Goal: Check status: Check status

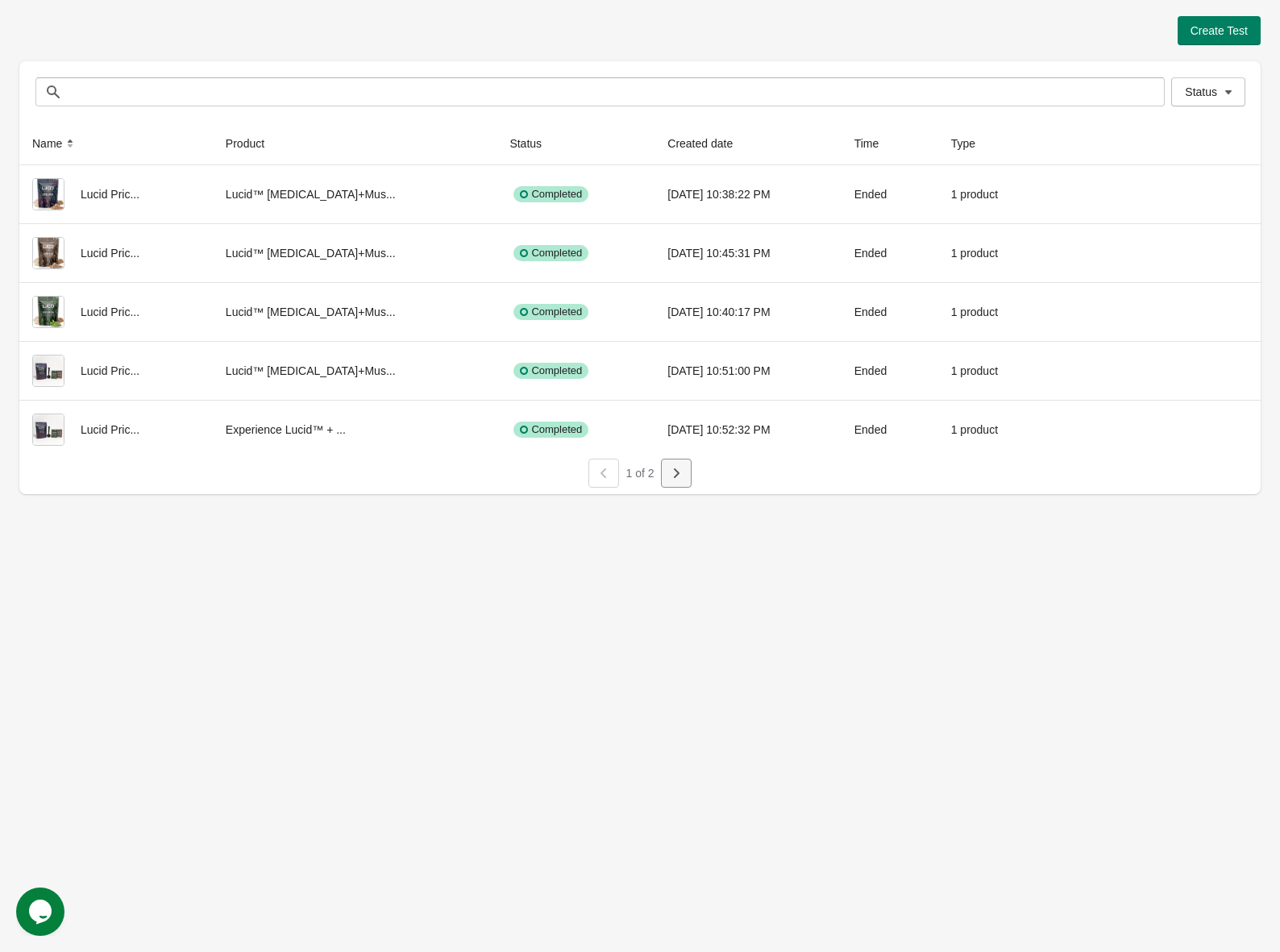
click at [667, 476] on button "button" at bounding box center [676, 473] width 31 height 29
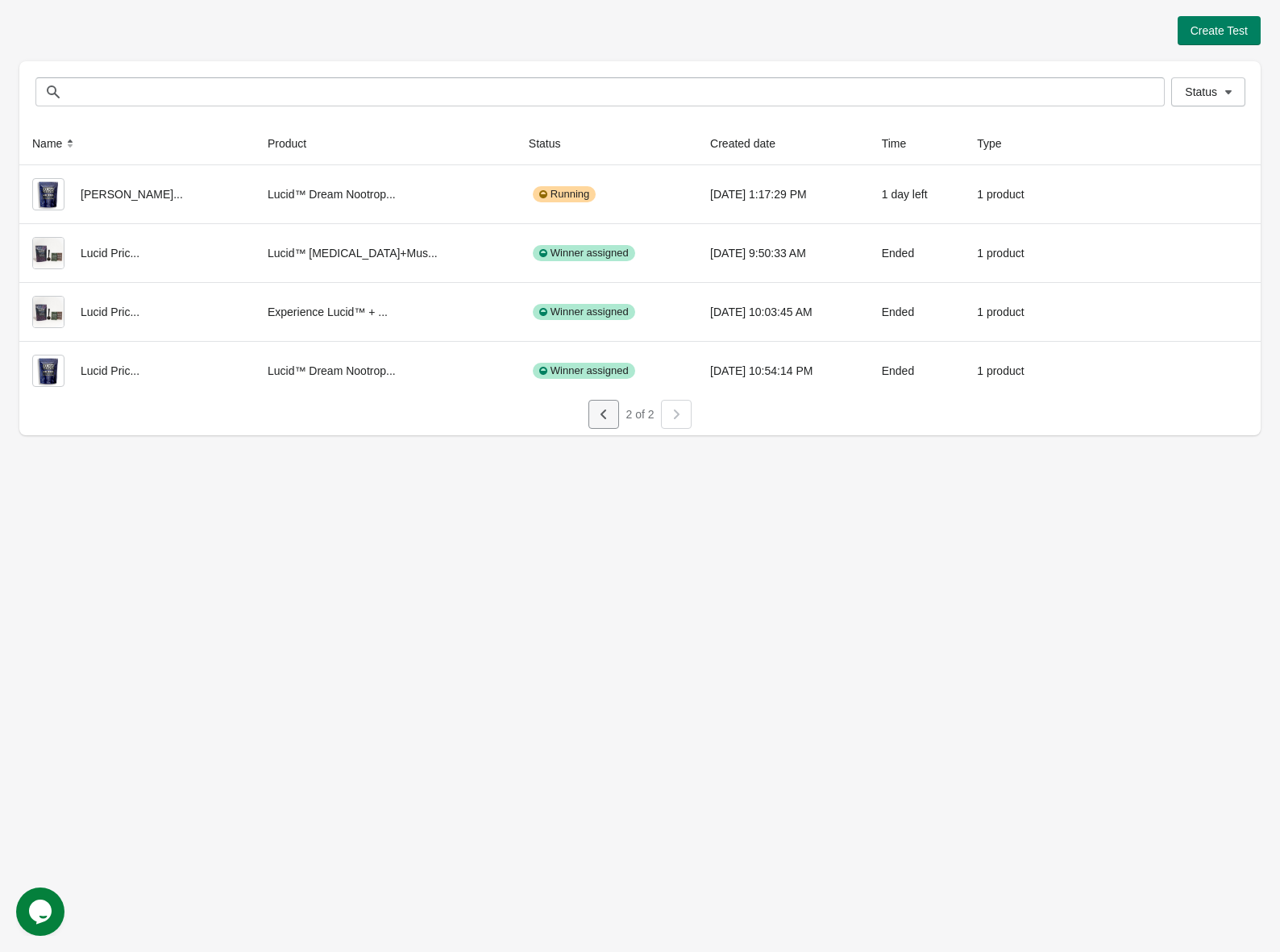
click at [605, 418] on icon "button" at bounding box center [603, 414] width 6 height 10
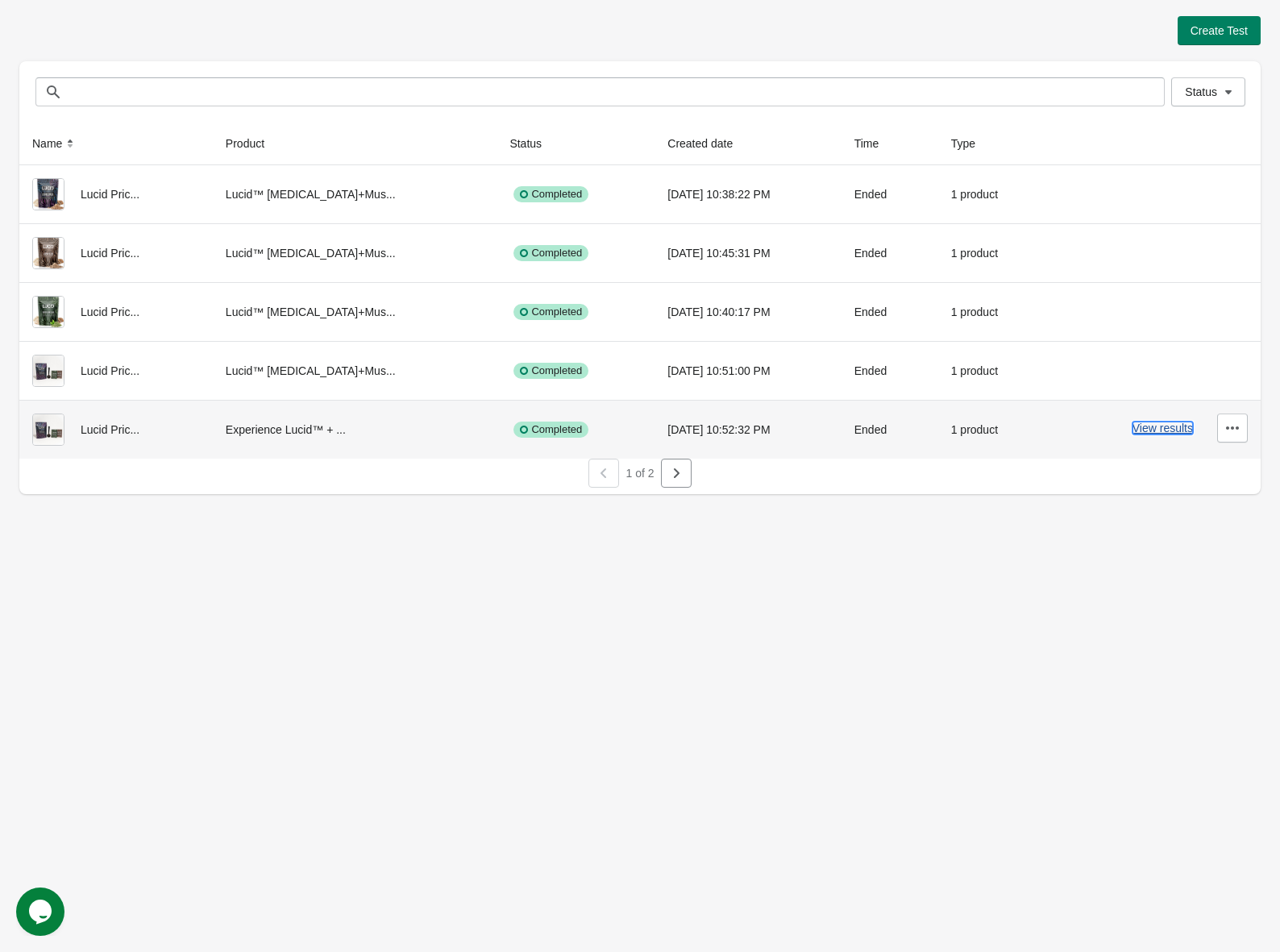
click at [1153, 428] on button "View results" at bounding box center [1162, 428] width 60 height 13
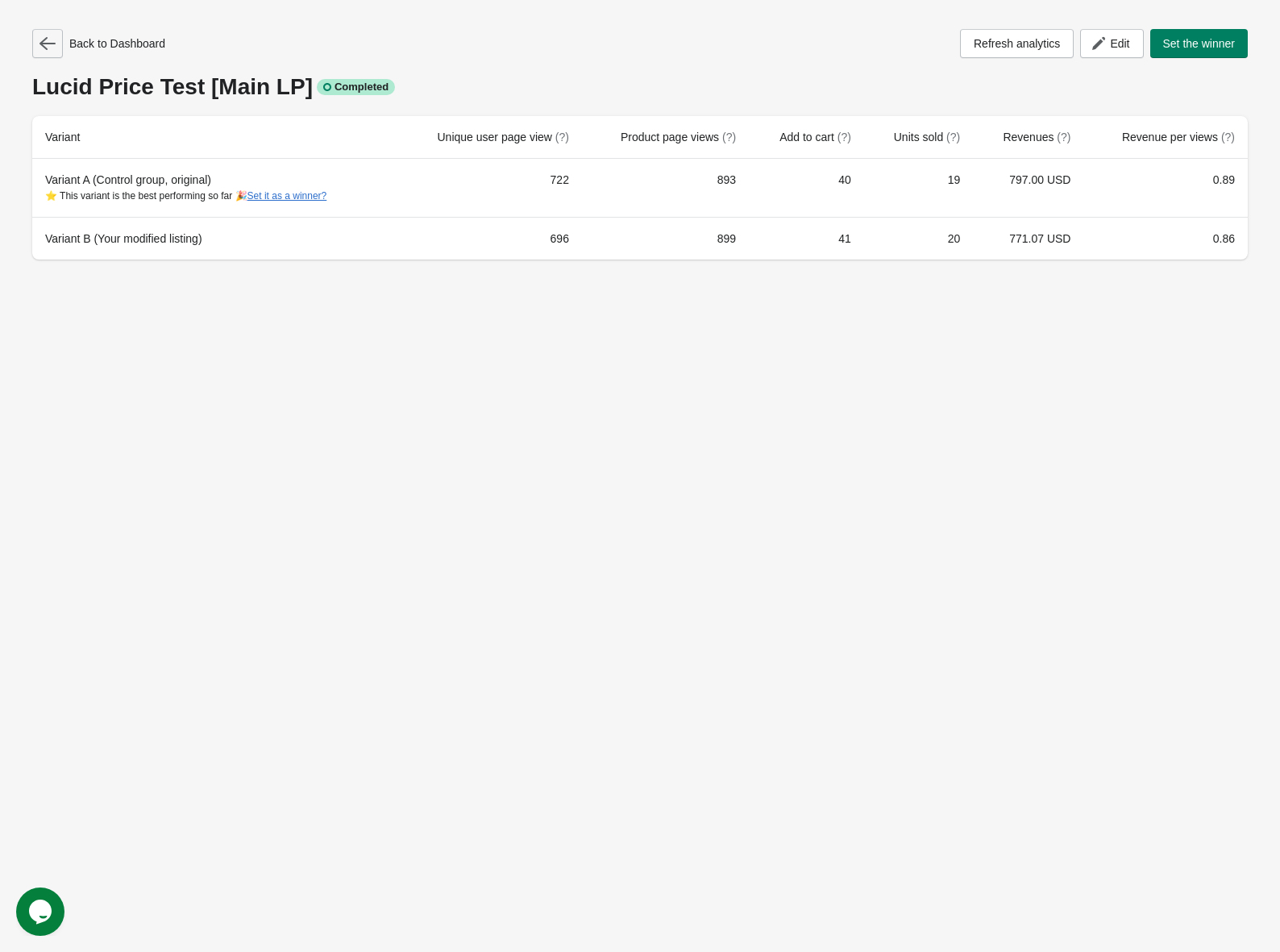
click at [46, 47] on icon "button" at bounding box center [47, 44] width 16 height 13
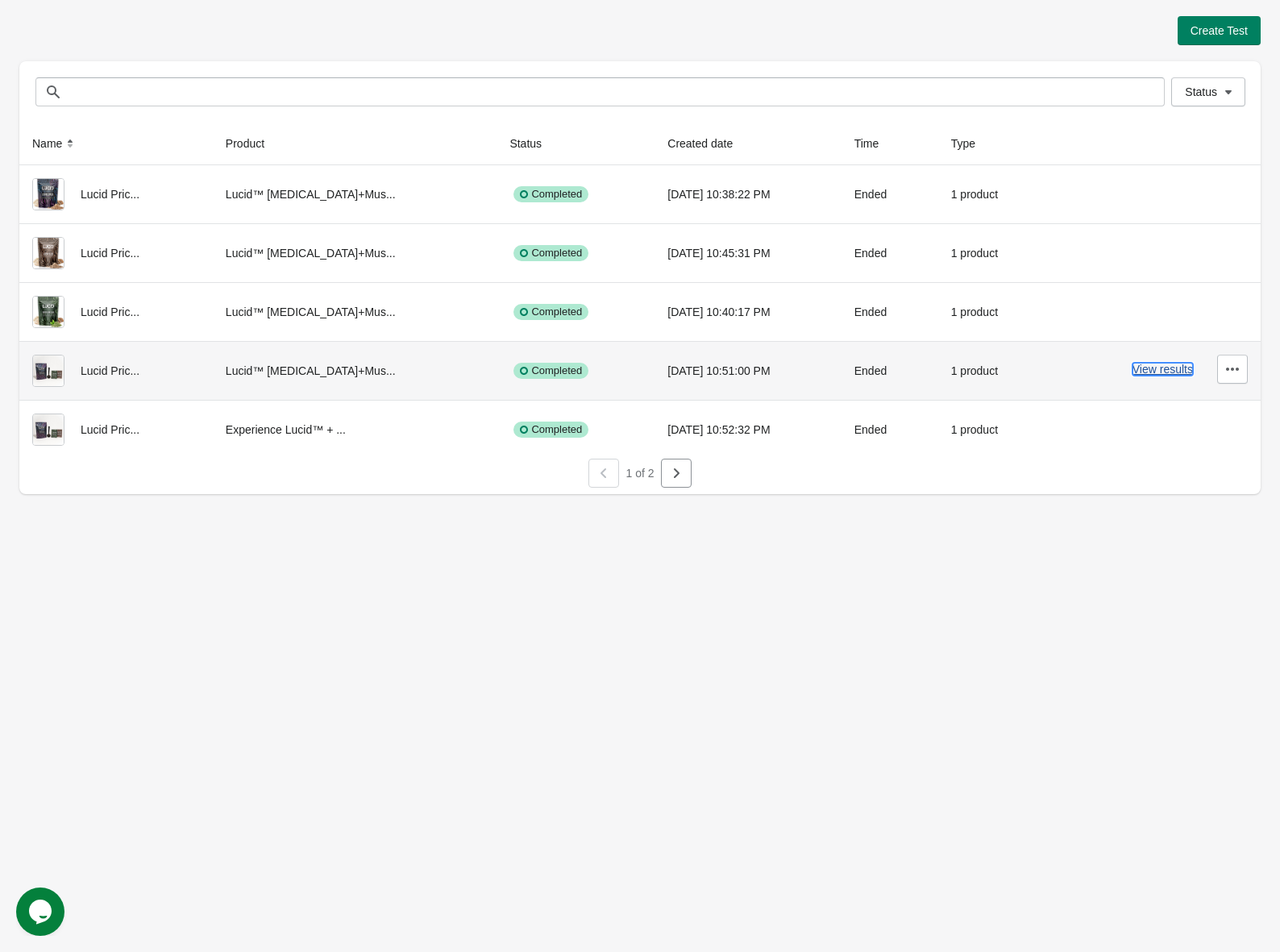
click at [1154, 372] on button "View results" at bounding box center [1162, 370] width 60 height 13
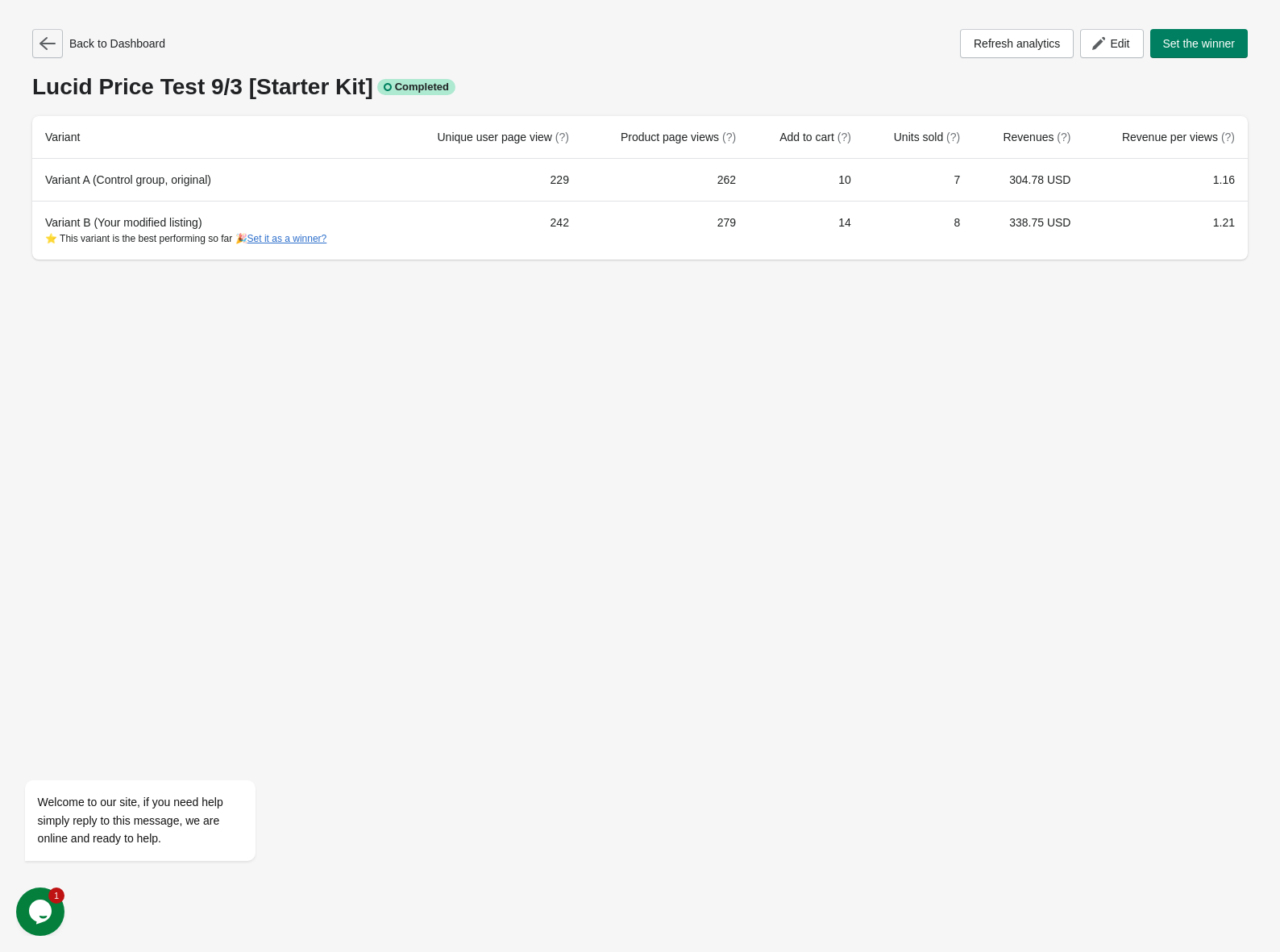
click at [45, 47] on icon "button" at bounding box center [47, 44] width 16 height 13
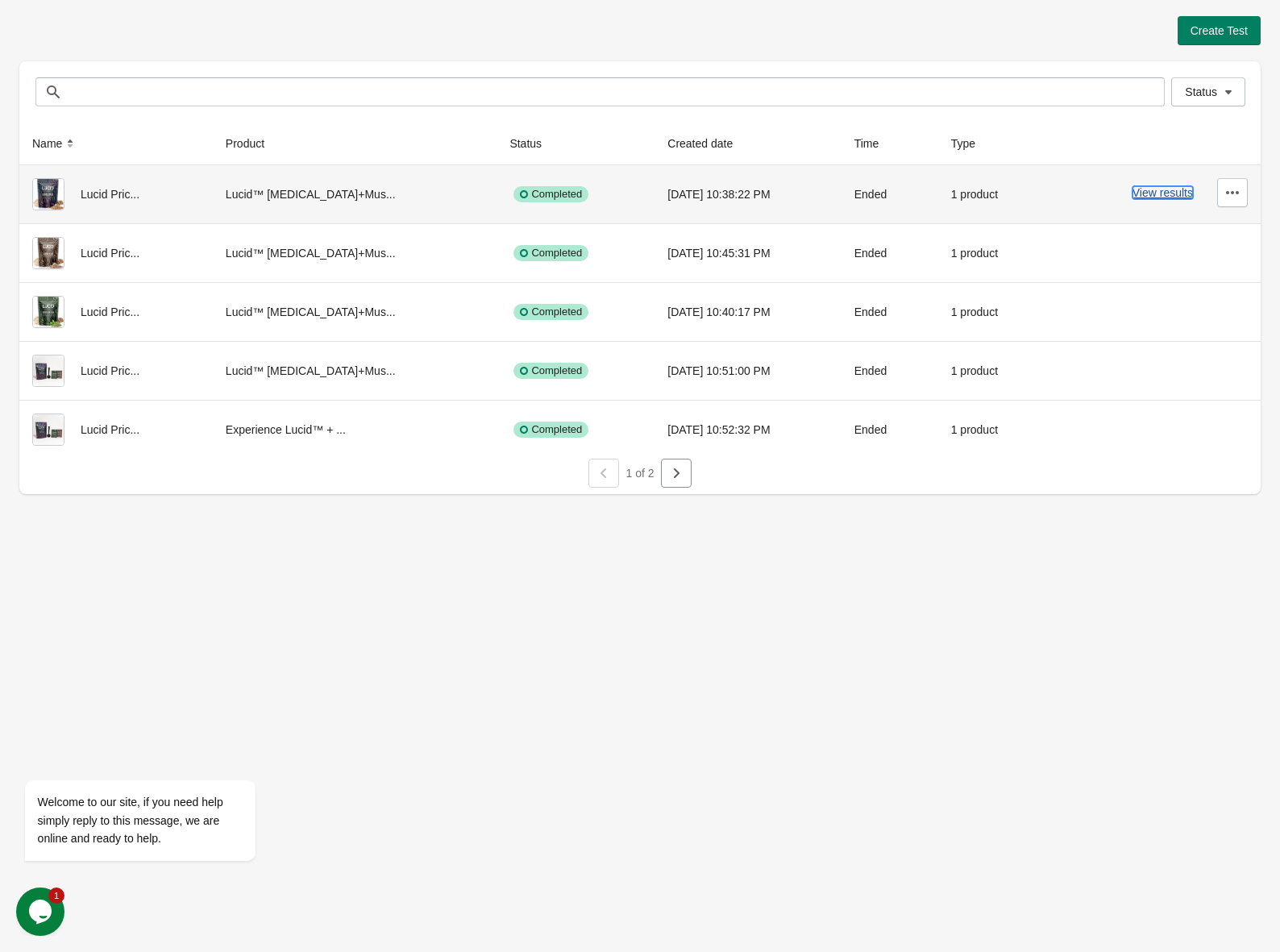
click at [1167, 192] on button "View results" at bounding box center [1162, 193] width 60 height 13
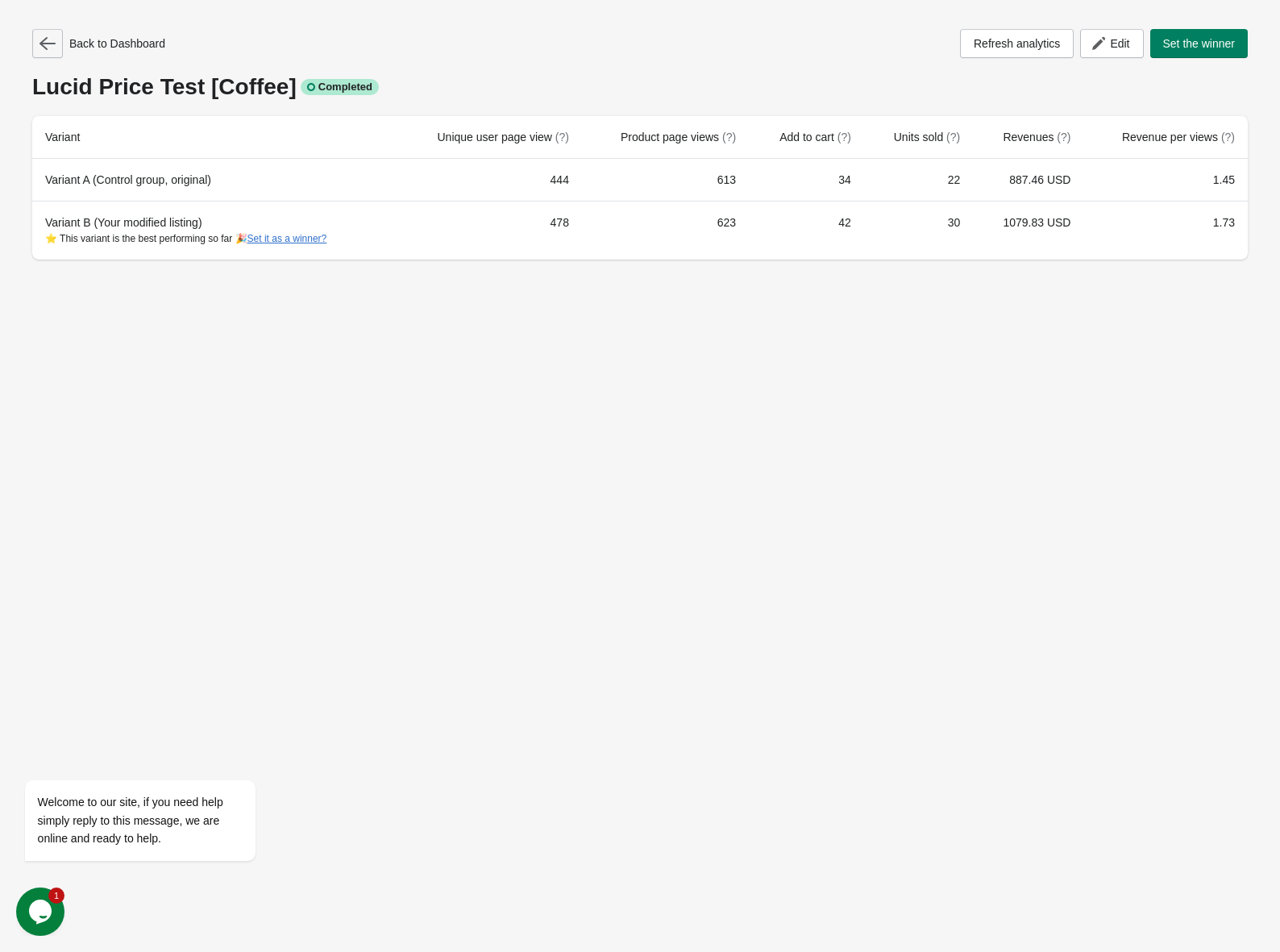
click at [47, 51] on icon "button" at bounding box center [47, 43] width 16 height 16
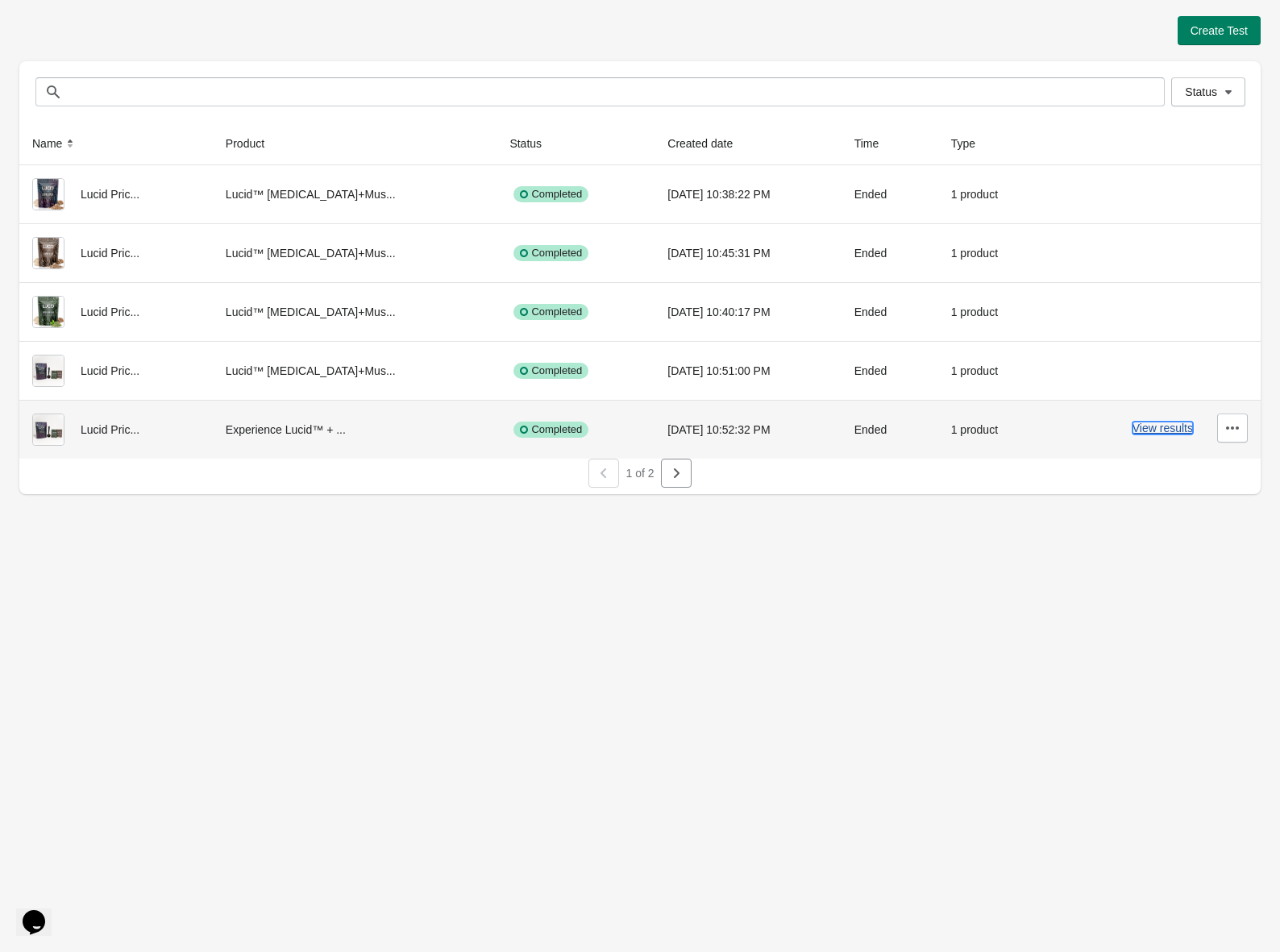
click at [1171, 431] on button "View results" at bounding box center [1162, 428] width 60 height 13
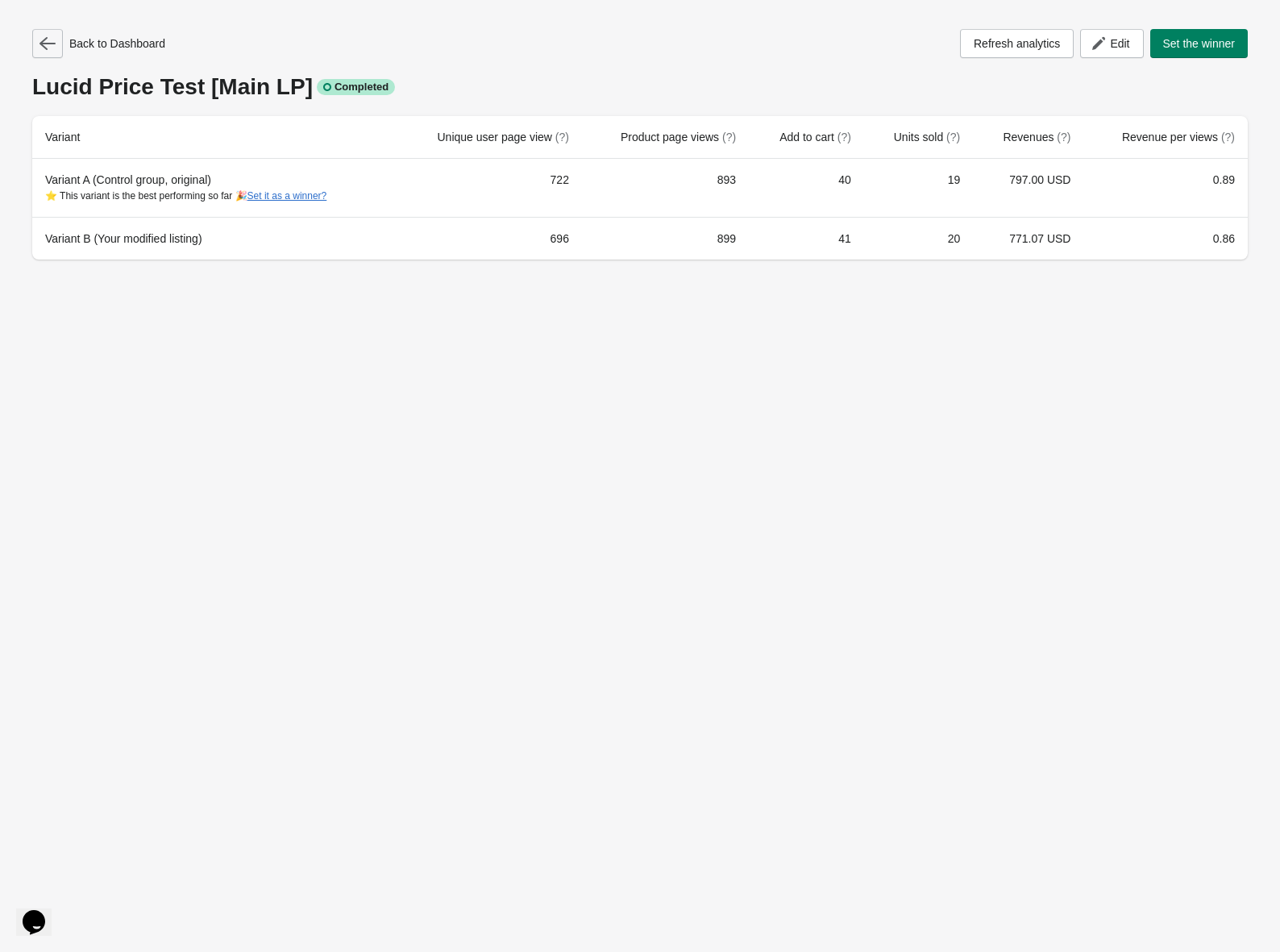
click at [46, 44] on icon "button" at bounding box center [47, 44] width 16 height 13
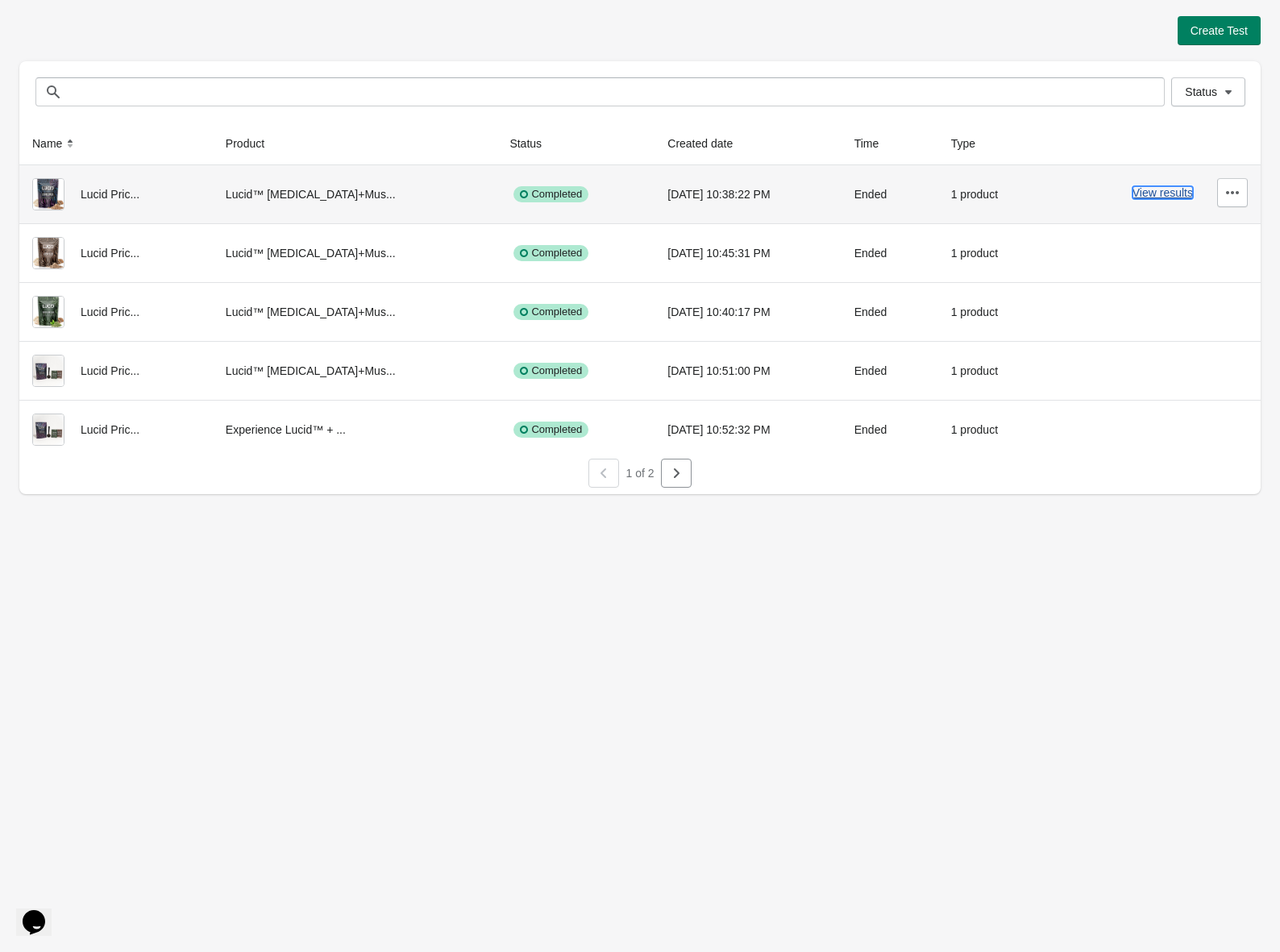
click at [1190, 195] on button "View results" at bounding box center [1162, 193] width 60 height 13
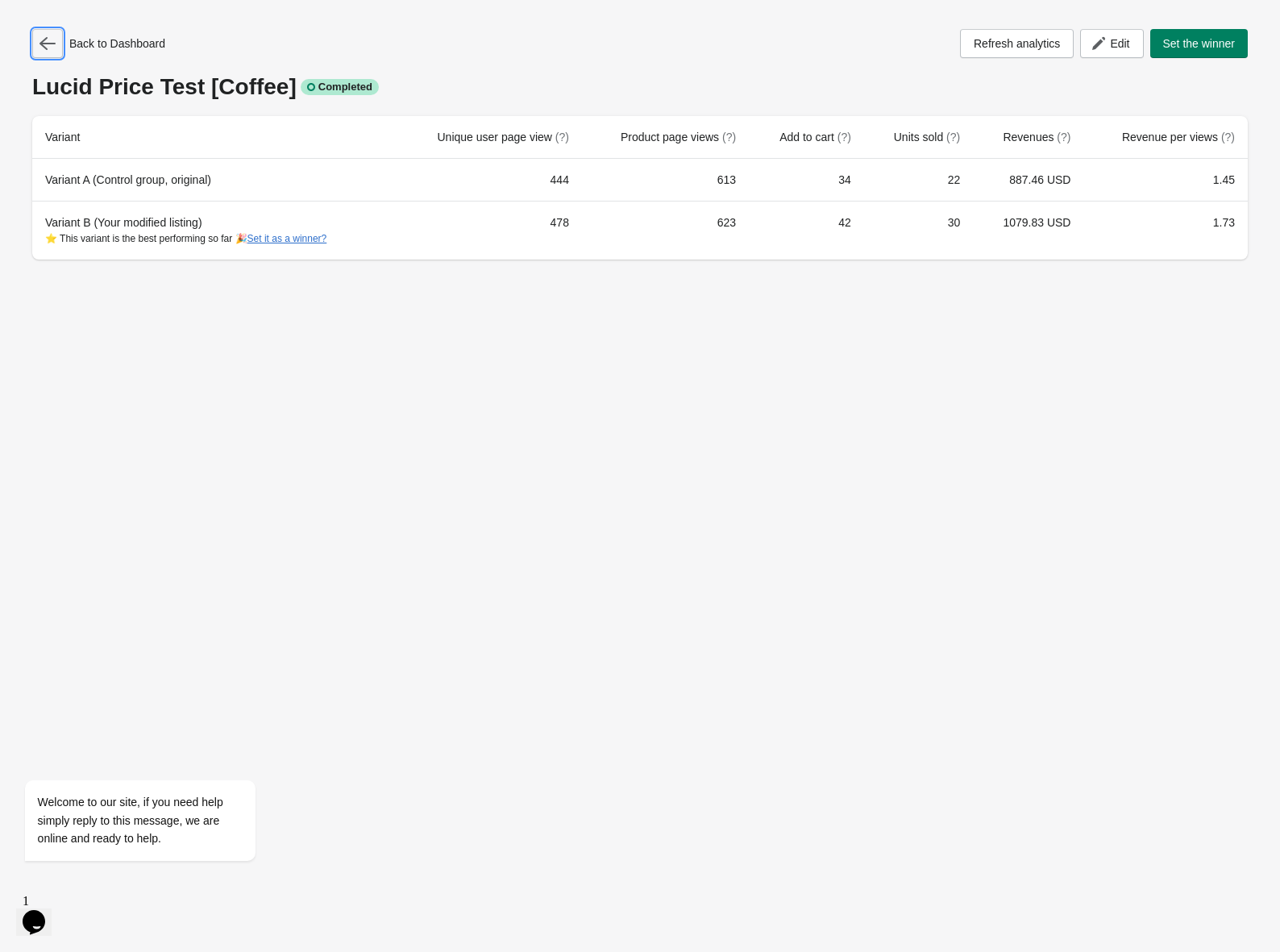
click at [56, 45] on button "button" at bounding box center [47, 43] width 31 height 29
